Goal: Transaction & Acquisition: Purchase product/service

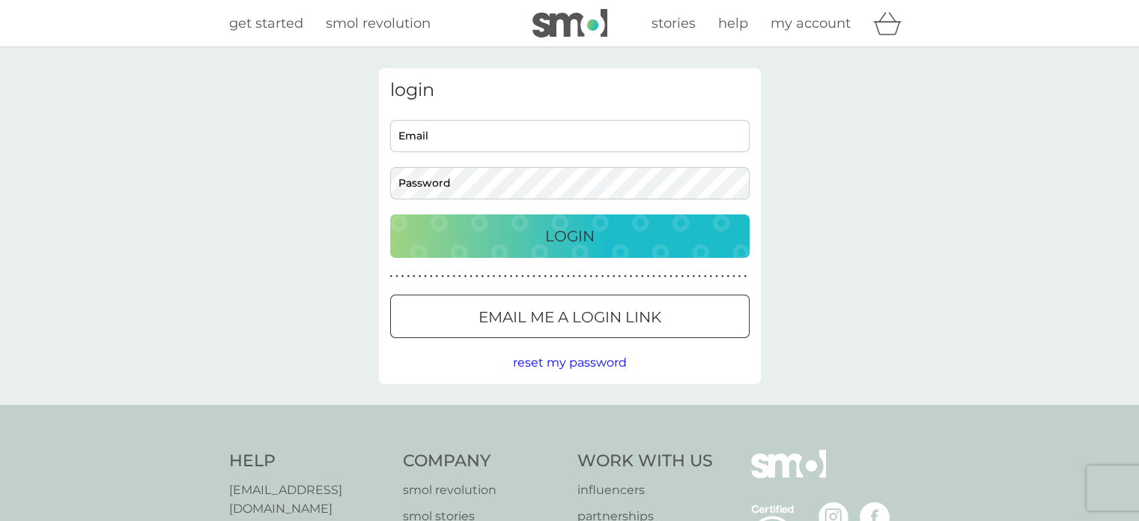
type input "juleslambert04@gmail.com"
click at [629, 237] on div "Login" at bounding box center [570, 236] width 330 height 24
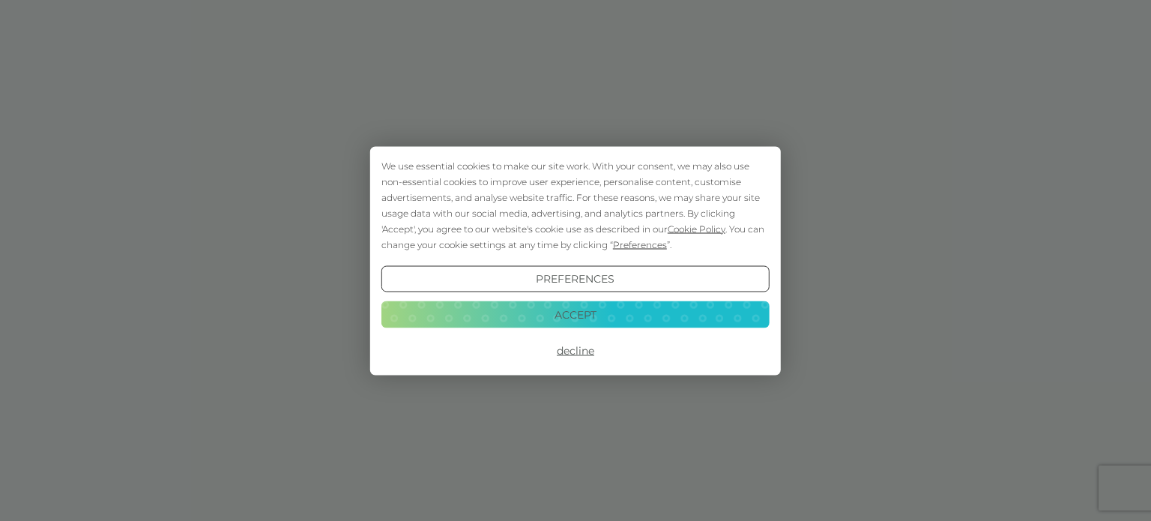
click at [568, 347] on button "Decline" at bounding box center [575, 350] width 388 height 27
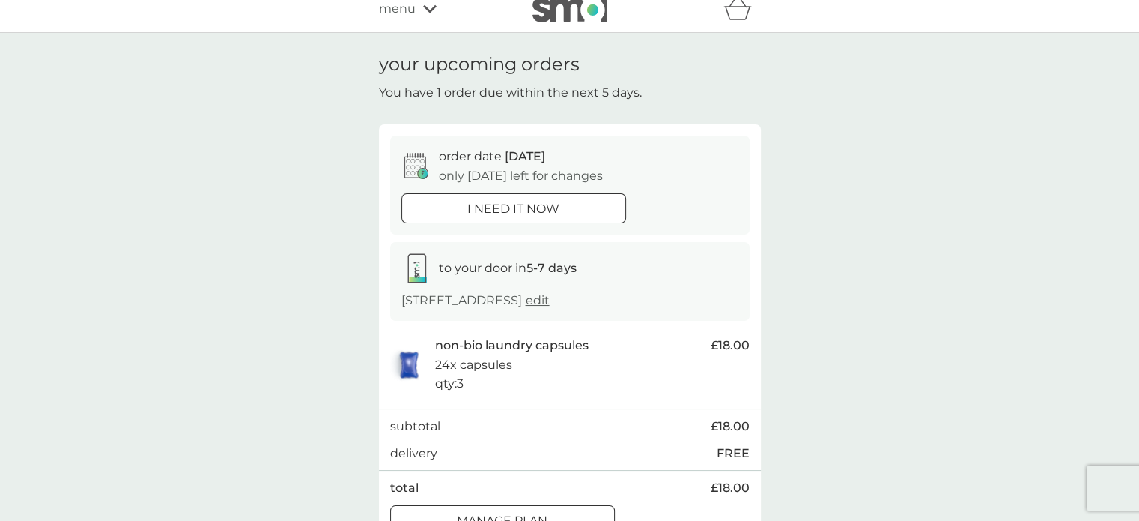
scroll to position [15, 0]
click at [560, 209] on div "i need it now" at bounding box center [513, 207] width 223 height 19
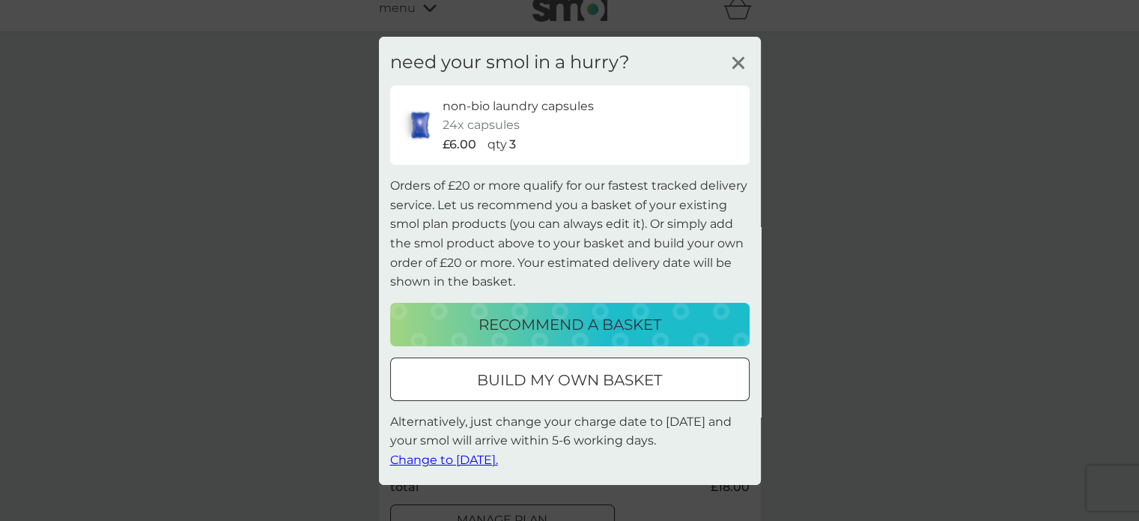
click at [601, 384] on p "build my own basket" at bounding box center [569, 380] width 185 height 24
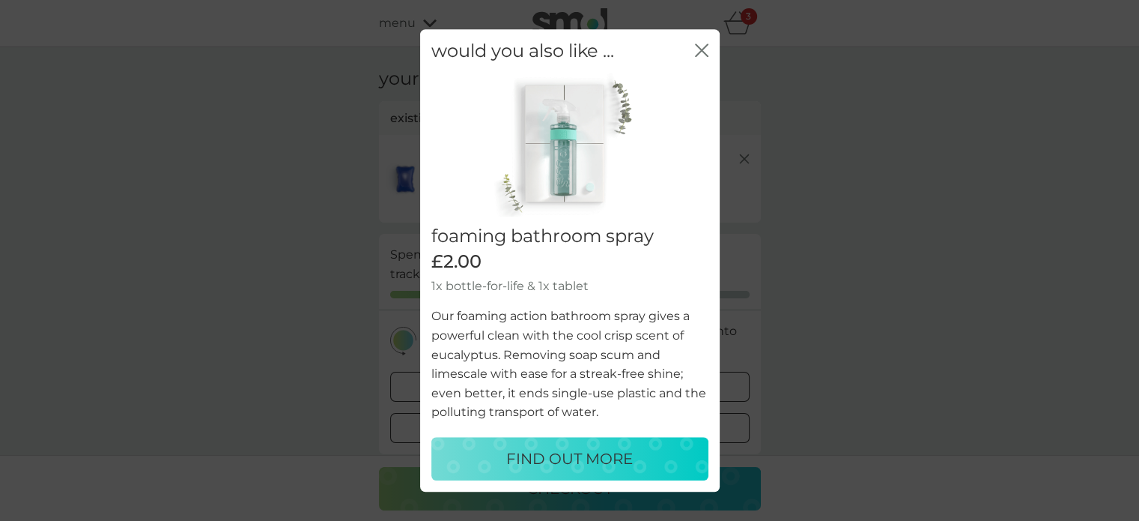
click at [703, 50] on icon "close" at bounding box center [701, 49] width 13 height 13
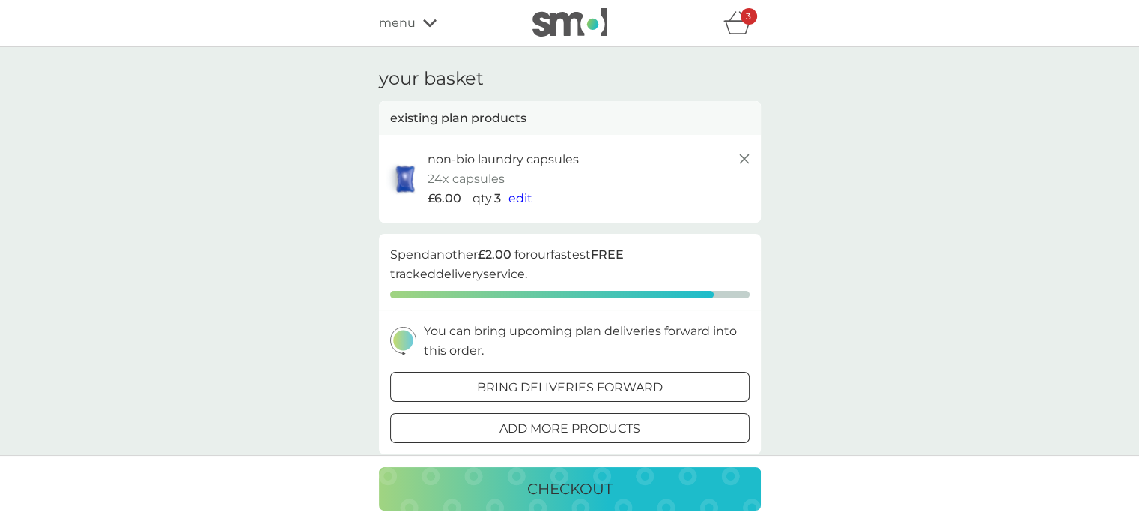
click at [624, 491] on div "checkout" at bounding box center [570, 488] width 352 height 24
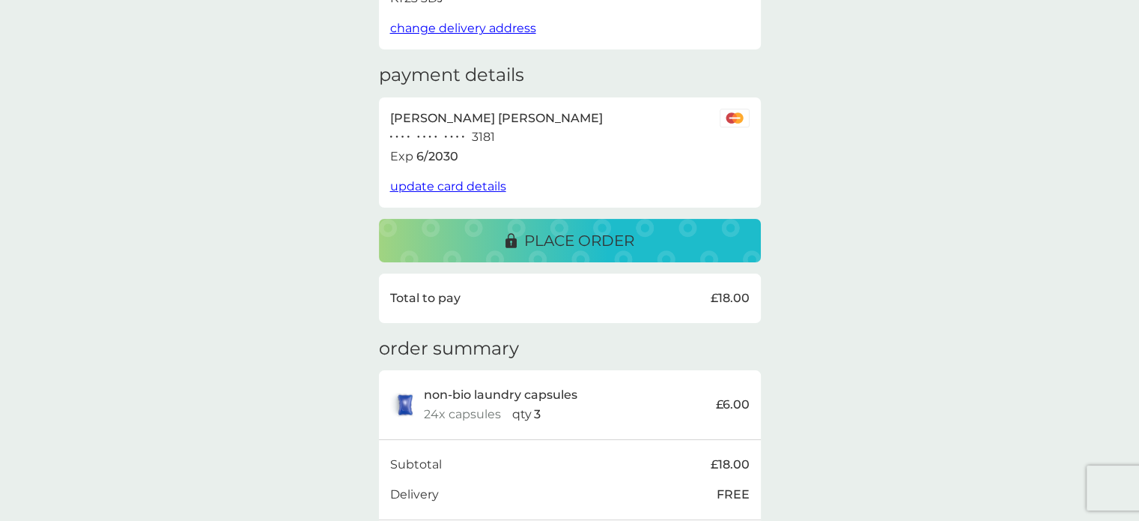
scroll to position [198, 0]
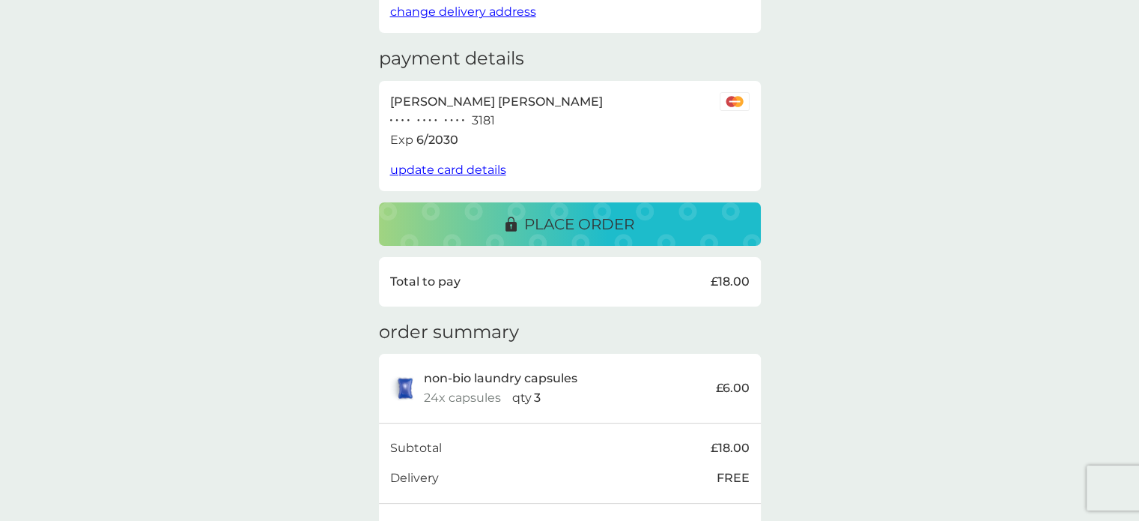
click at [550, 222] on p "place order" at bounding box center [579, 224] width 110 height 24
